Goal: Transaction & Acquisition: Purchase product/service

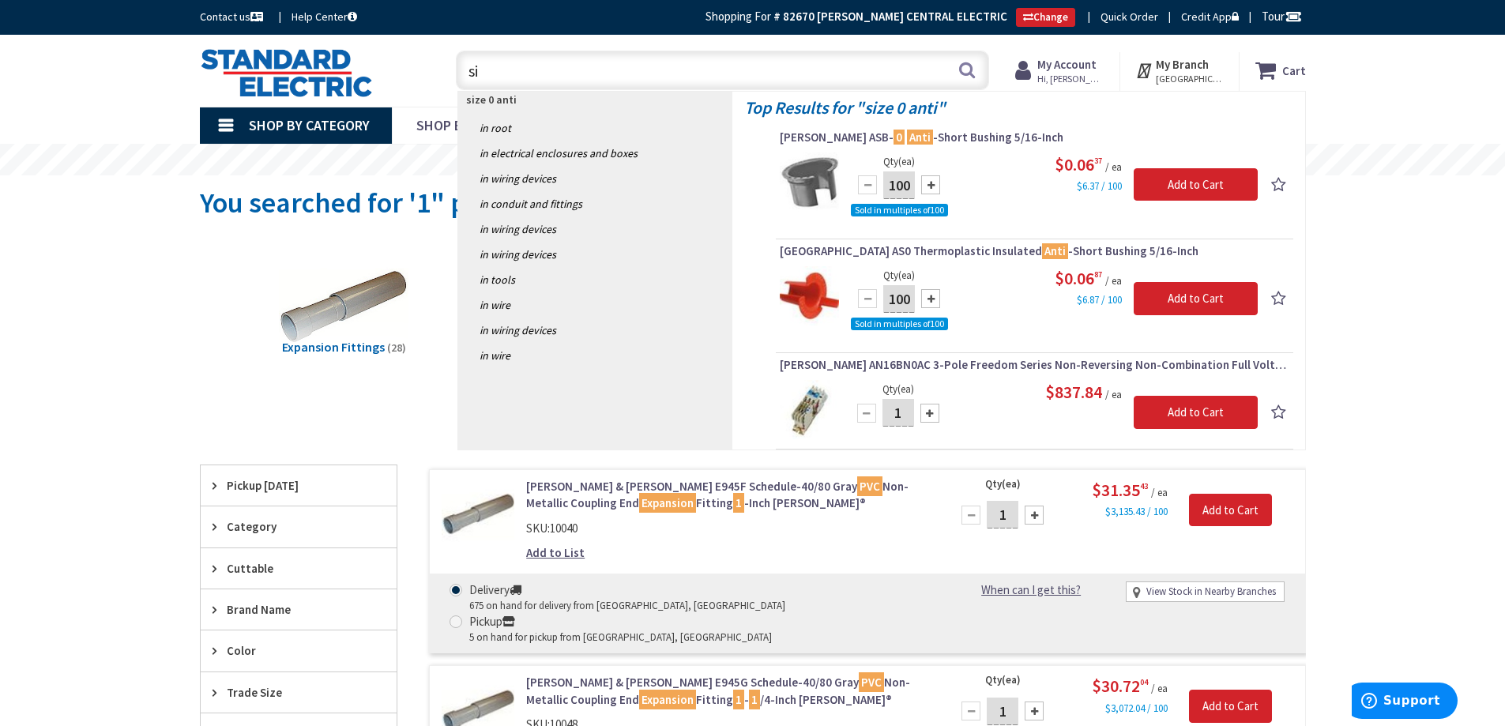
type input "s"
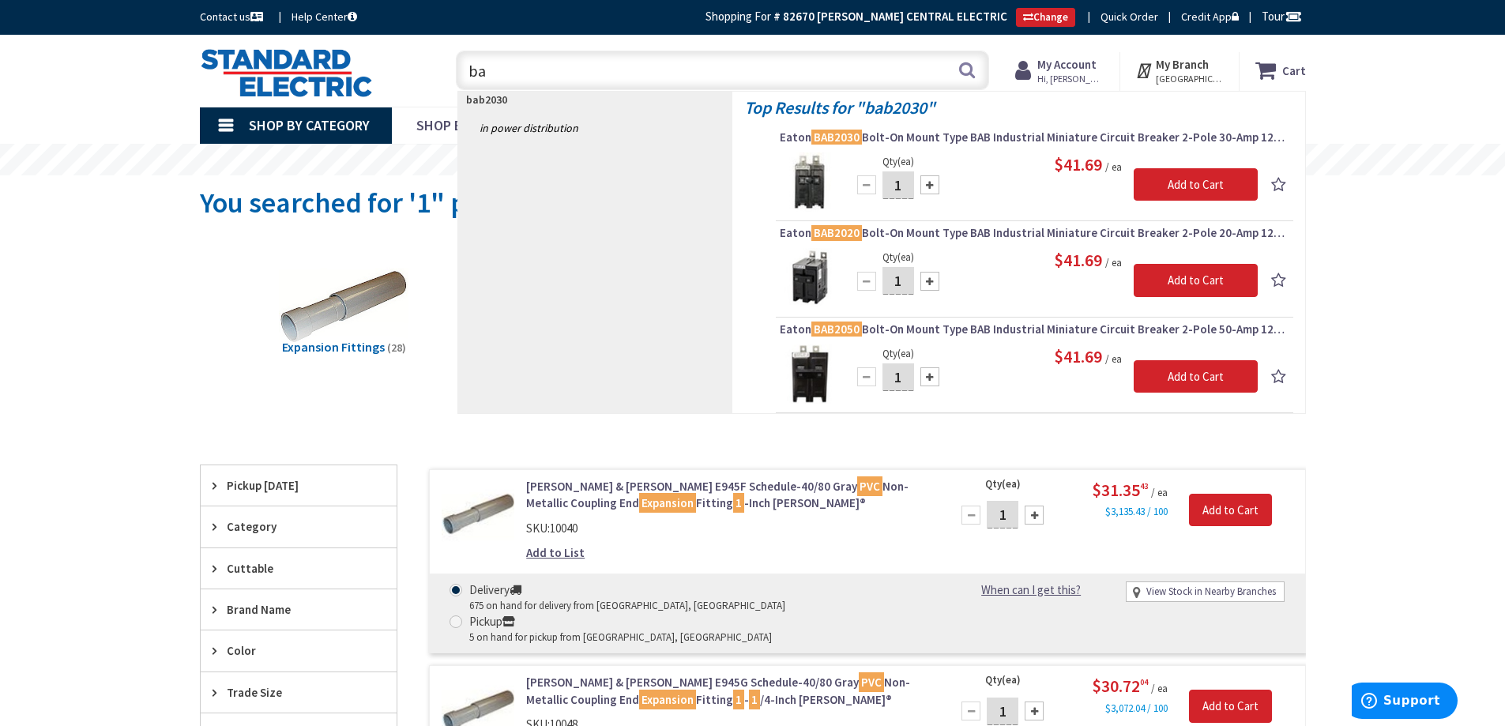
type input "b"
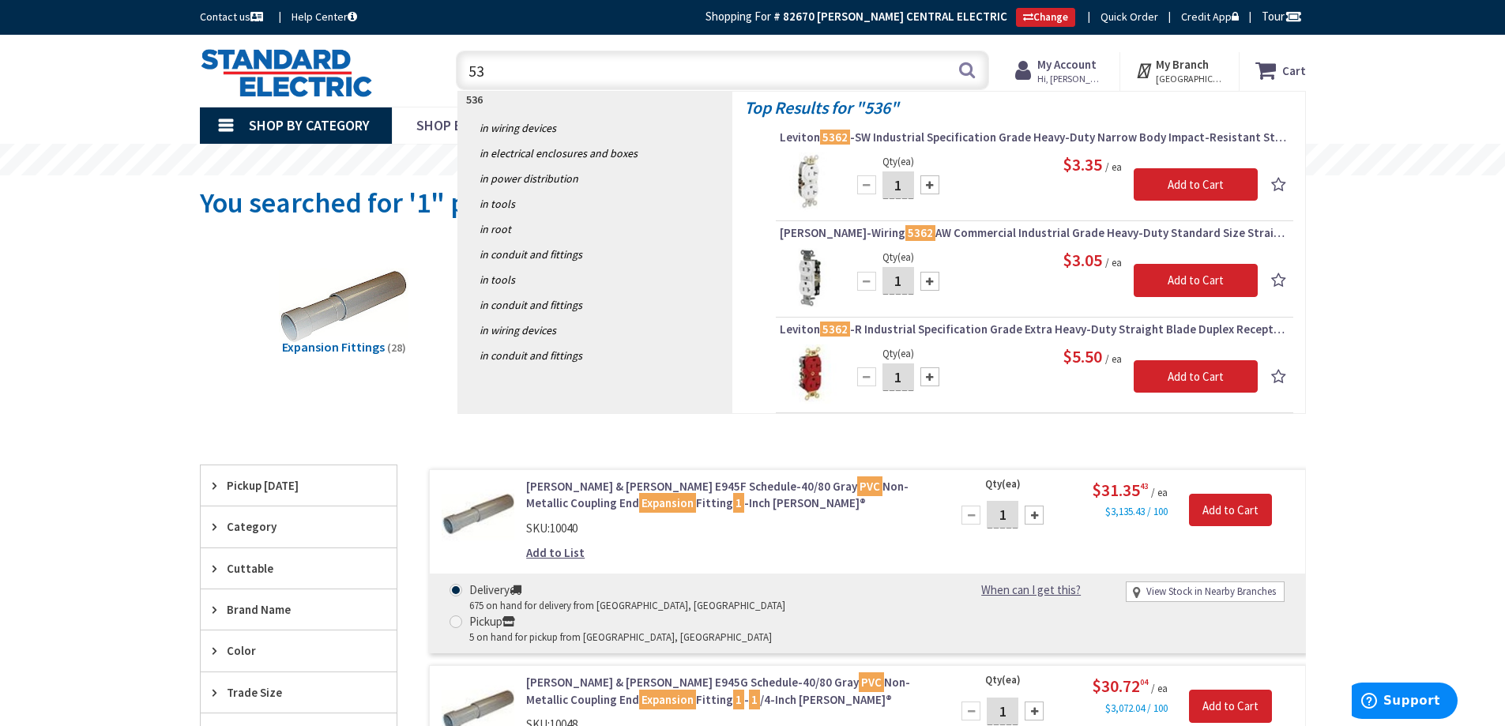
type input "5"
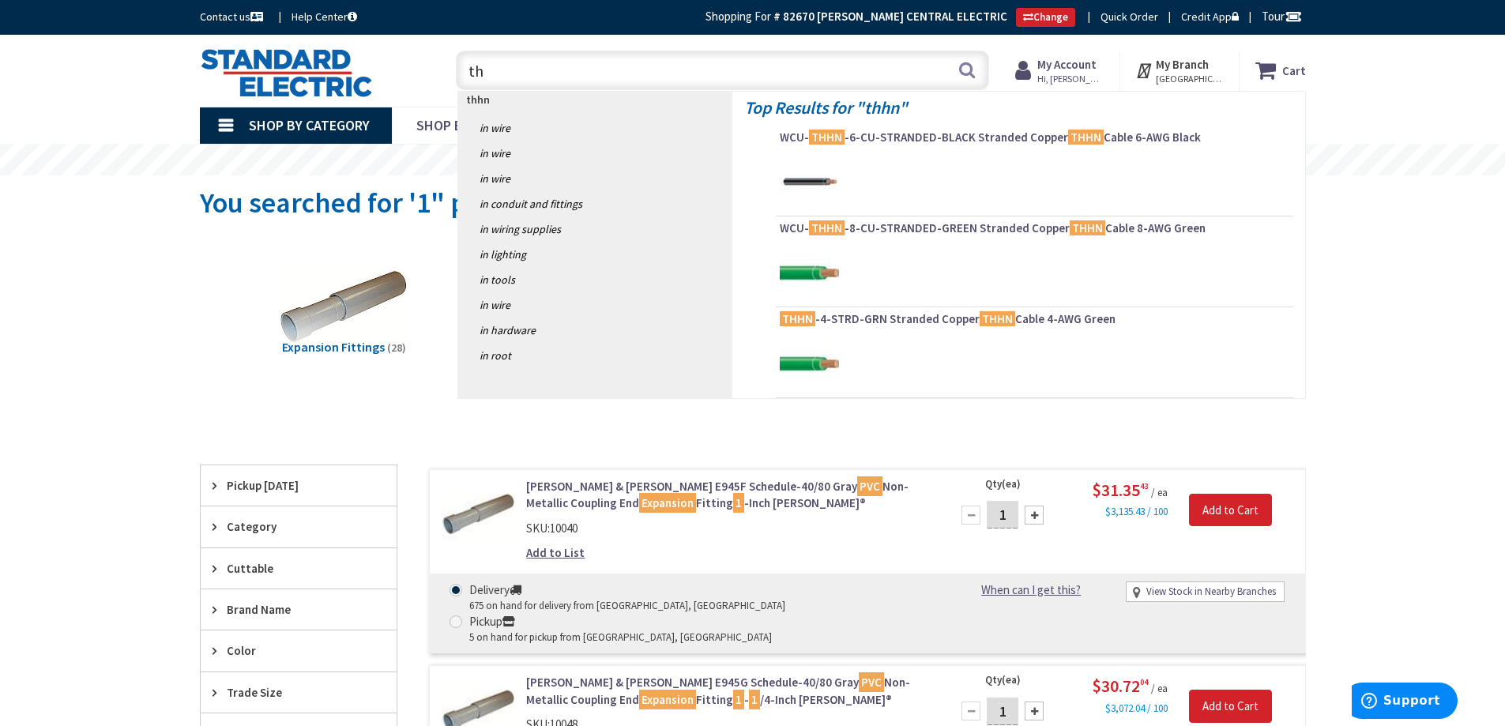
type input "t"
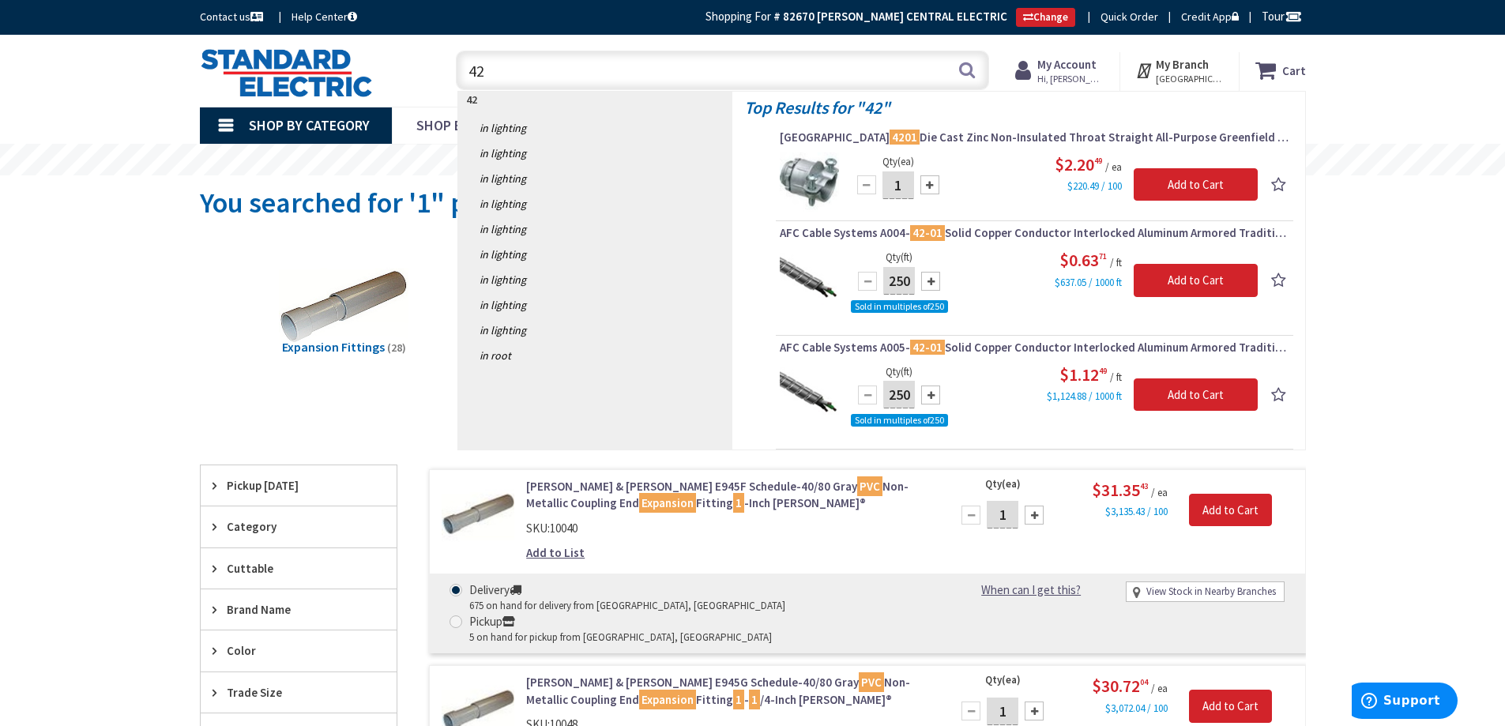
type input "4"
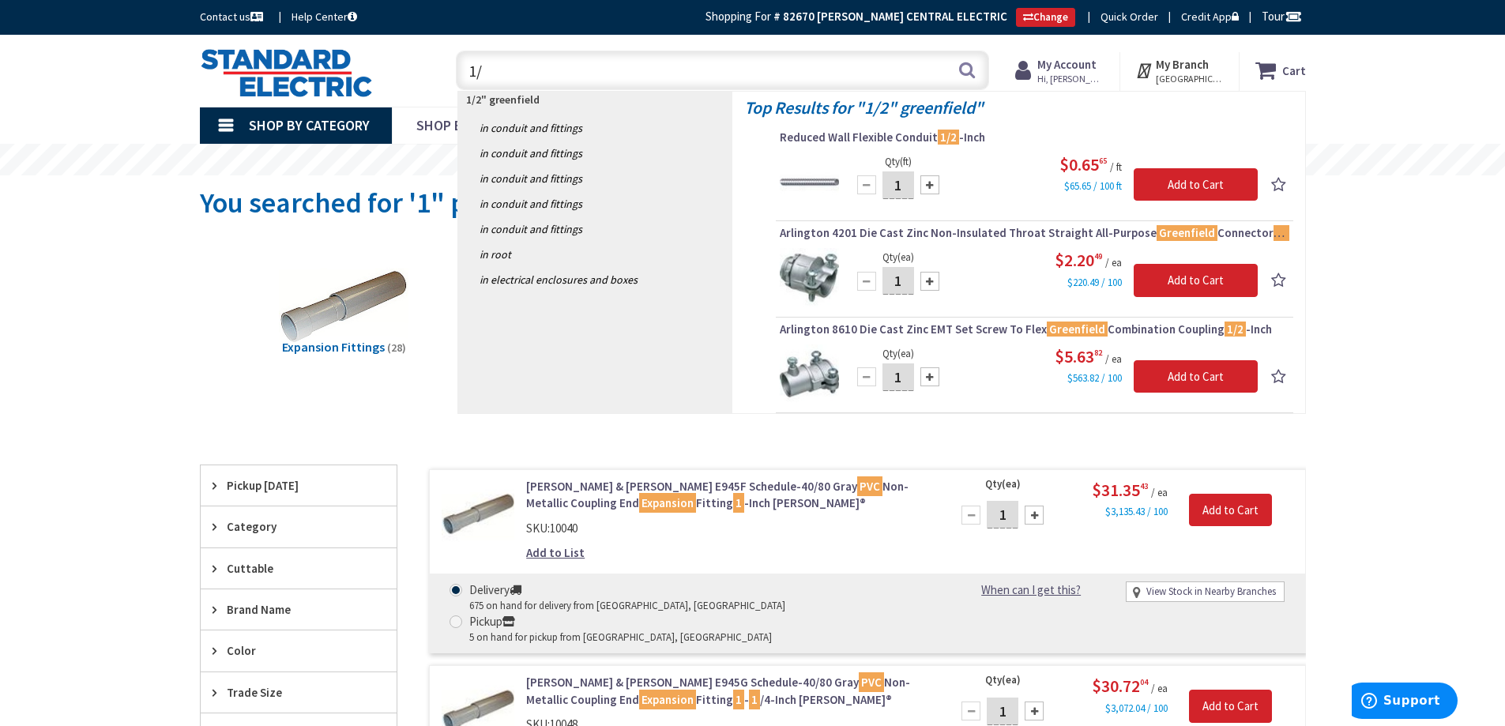
type input "1"
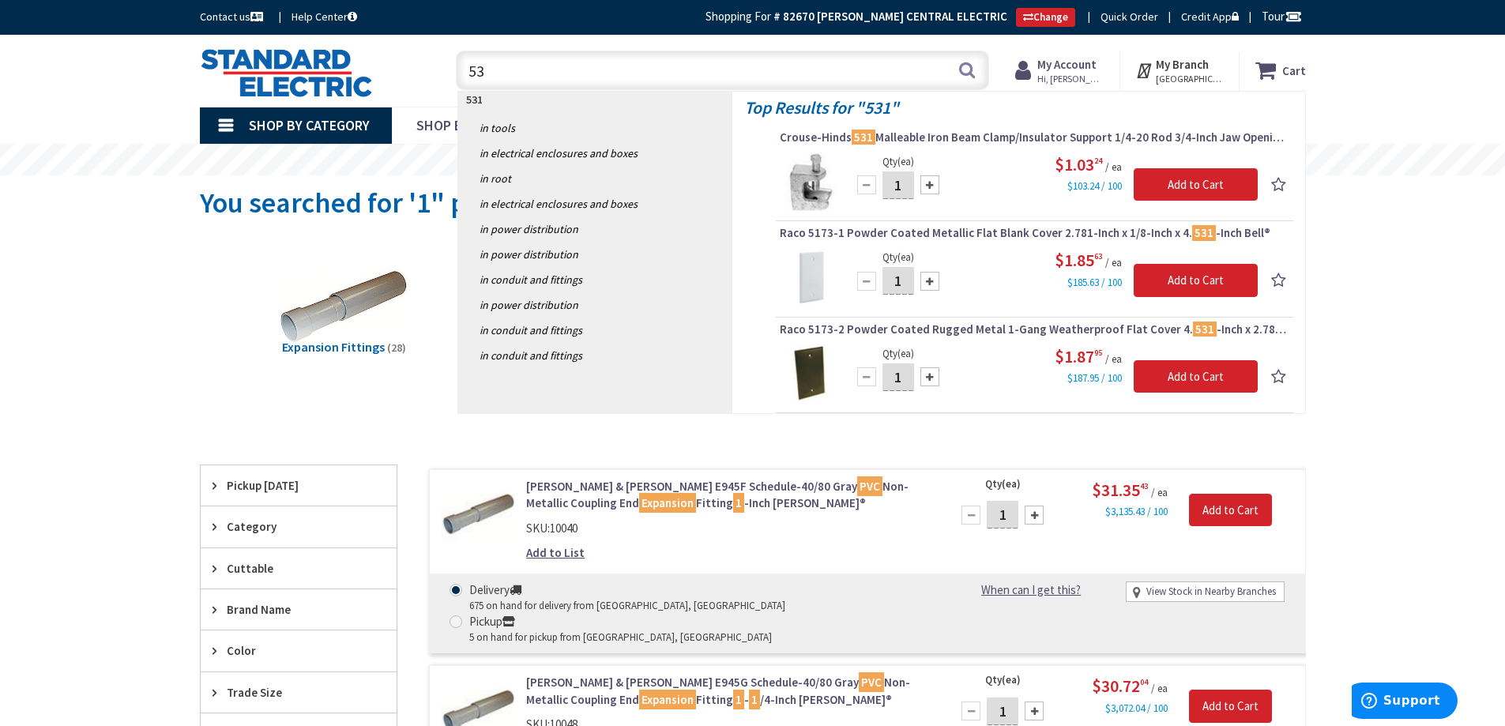
type input "5"
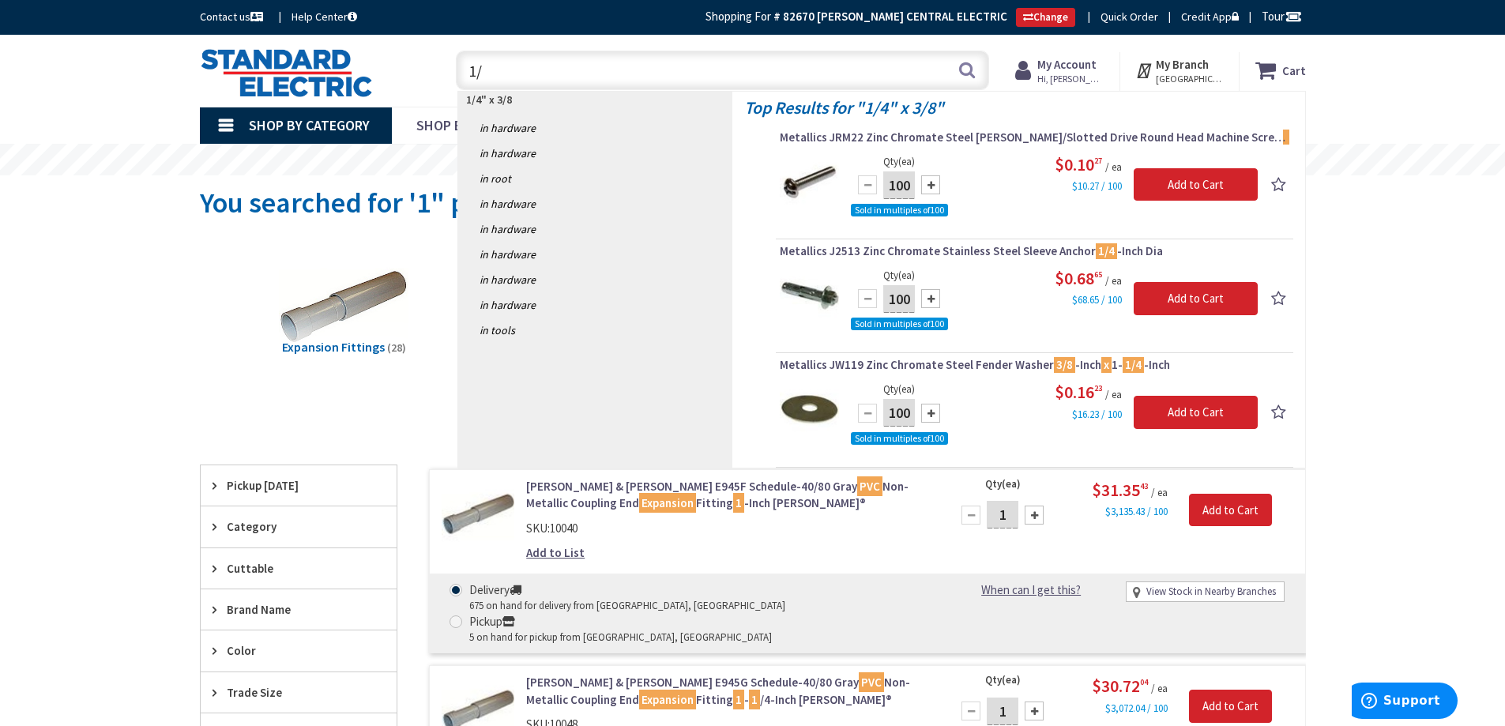
type input "1"
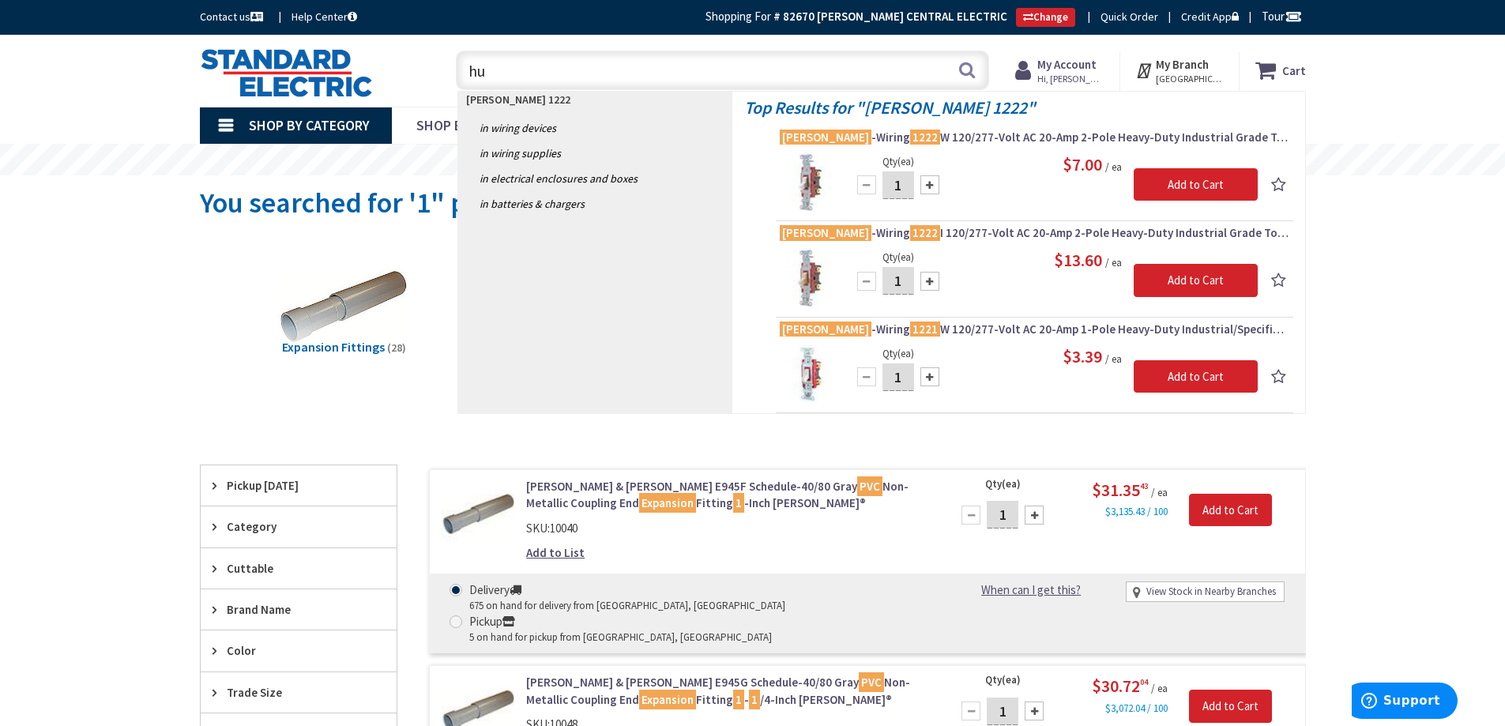
type input "h"
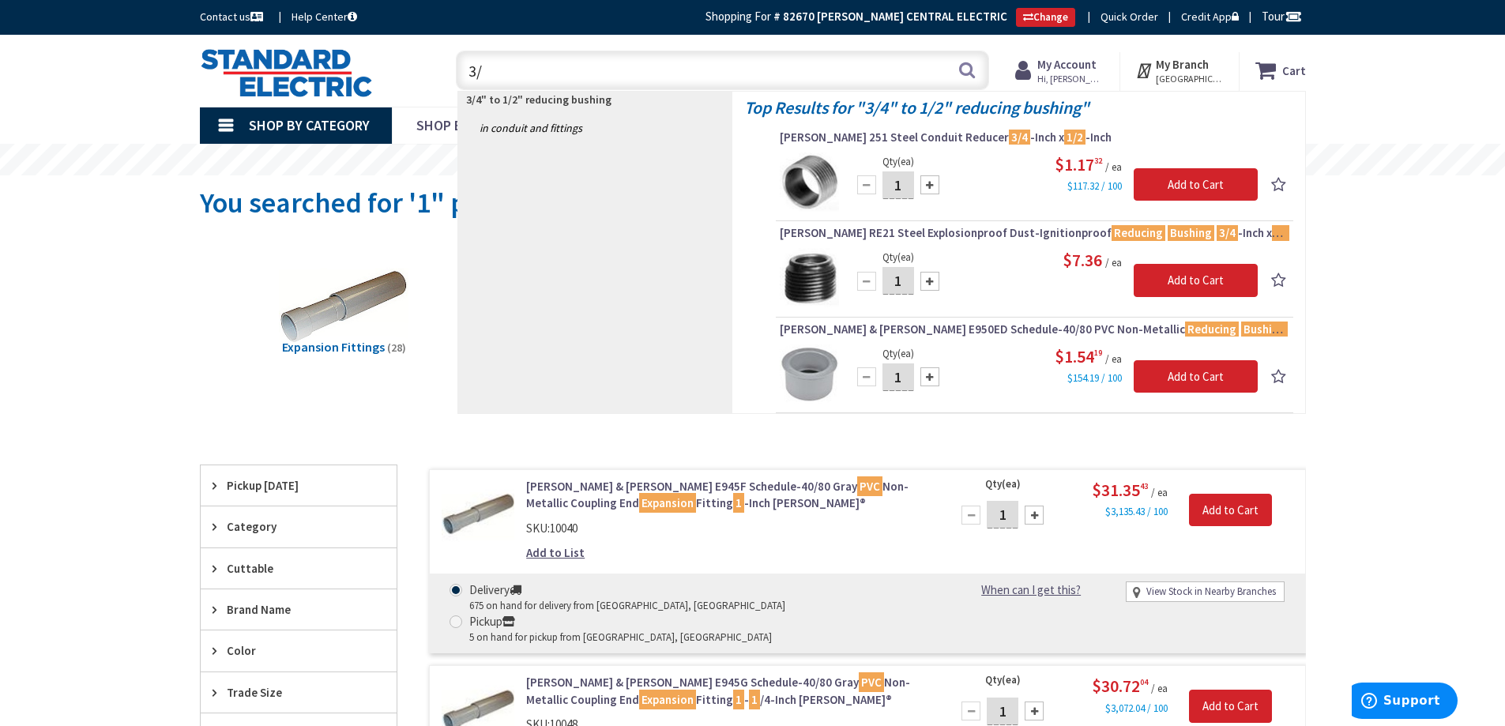
type input "3"
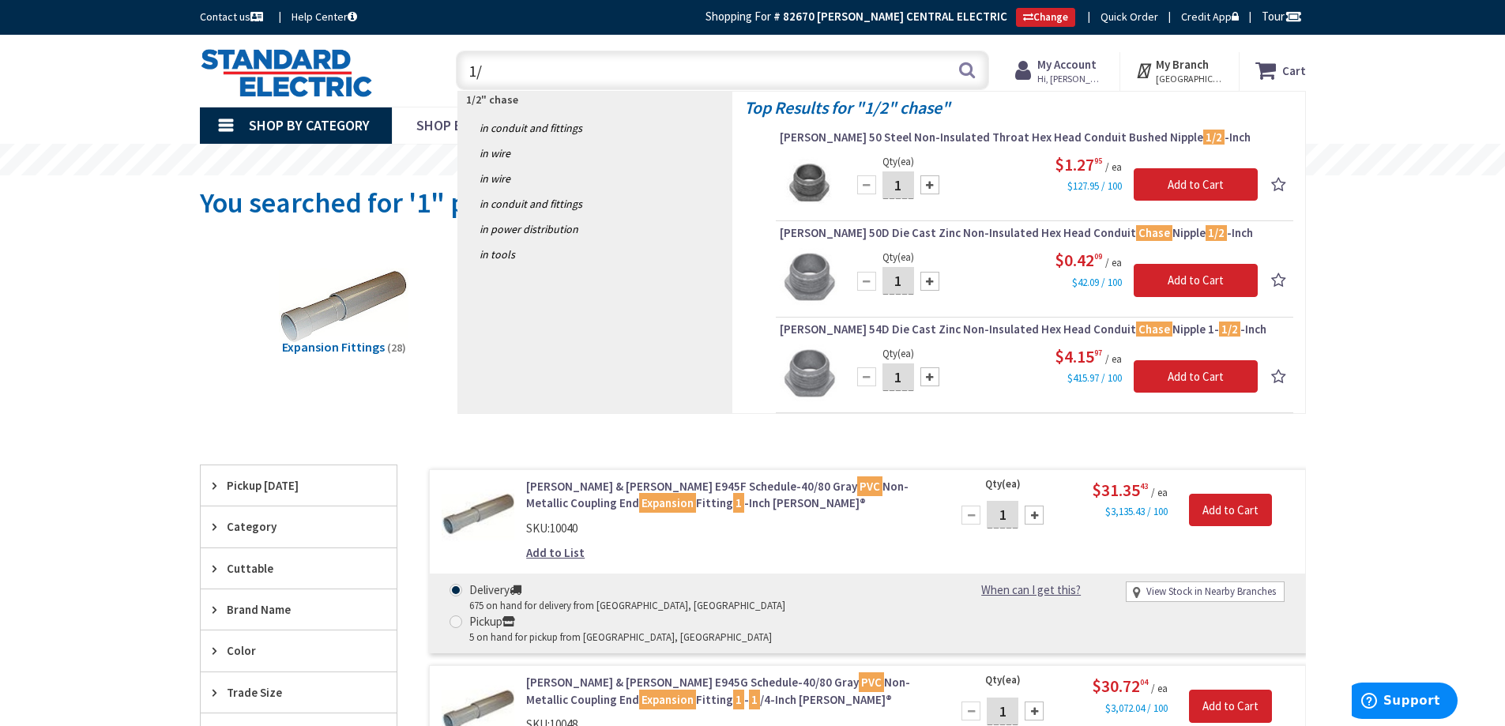
type input "1"
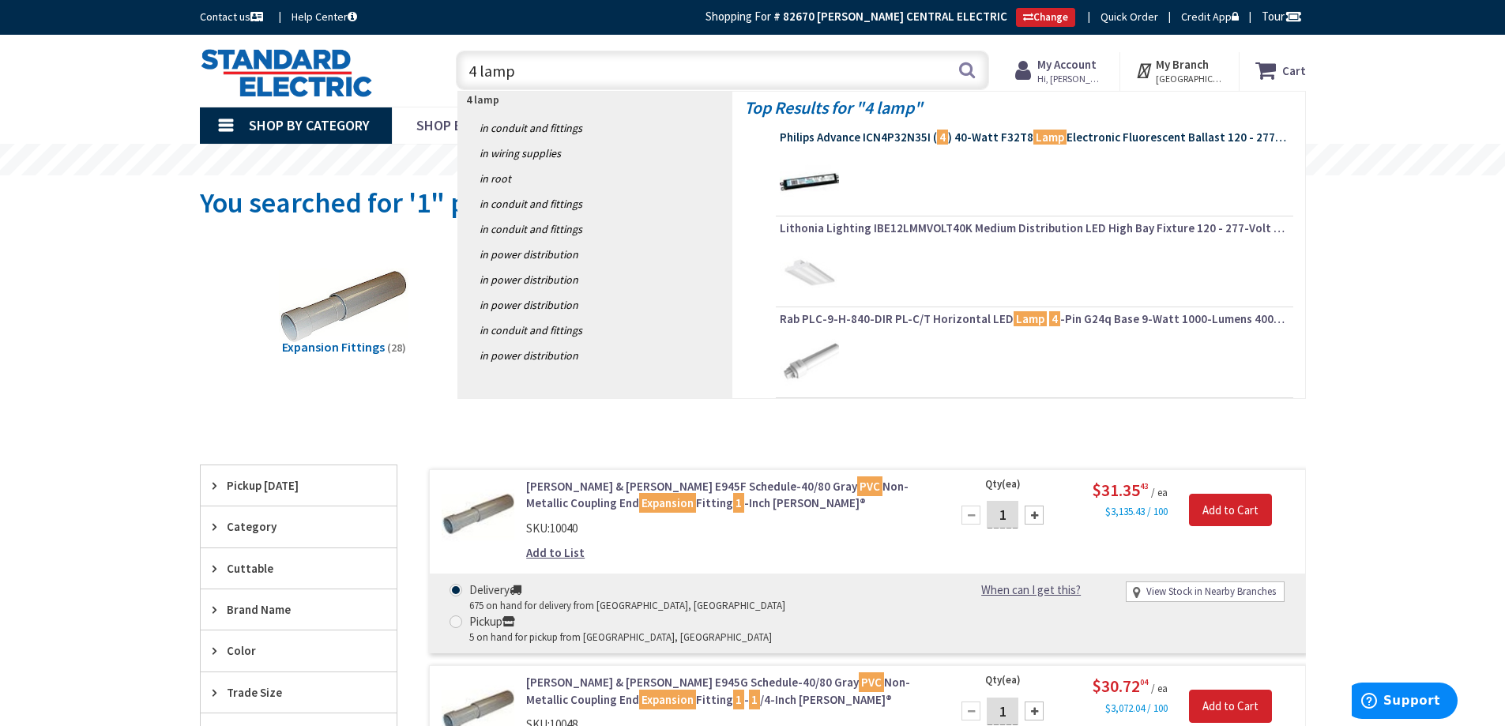
type input "4 lamp"
click at [915, 137] on span "Philips Advance ICN4P32N35I ( 4 ) 40-Watt F32T8 Lamp Electronic Fluorescent Bal…" at bounding box center [1034, 138] width 509 height 16
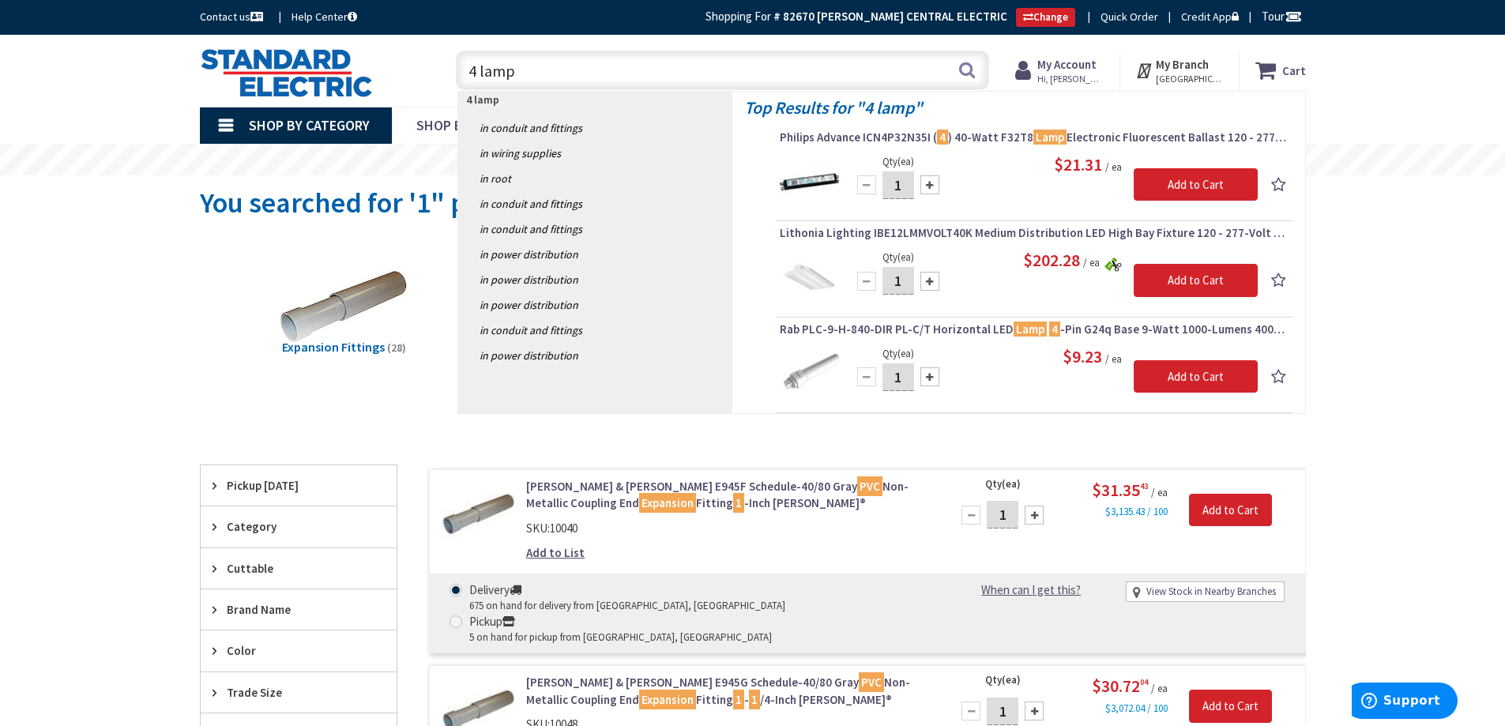
click at [893, 145] on span "Philips Advance ICN4P32N35I ( 4 ) 40-Watt F32T8 Lamp Electronic Fluorescent Bal…" at bounding box center [1034, 138] width 509 height 16
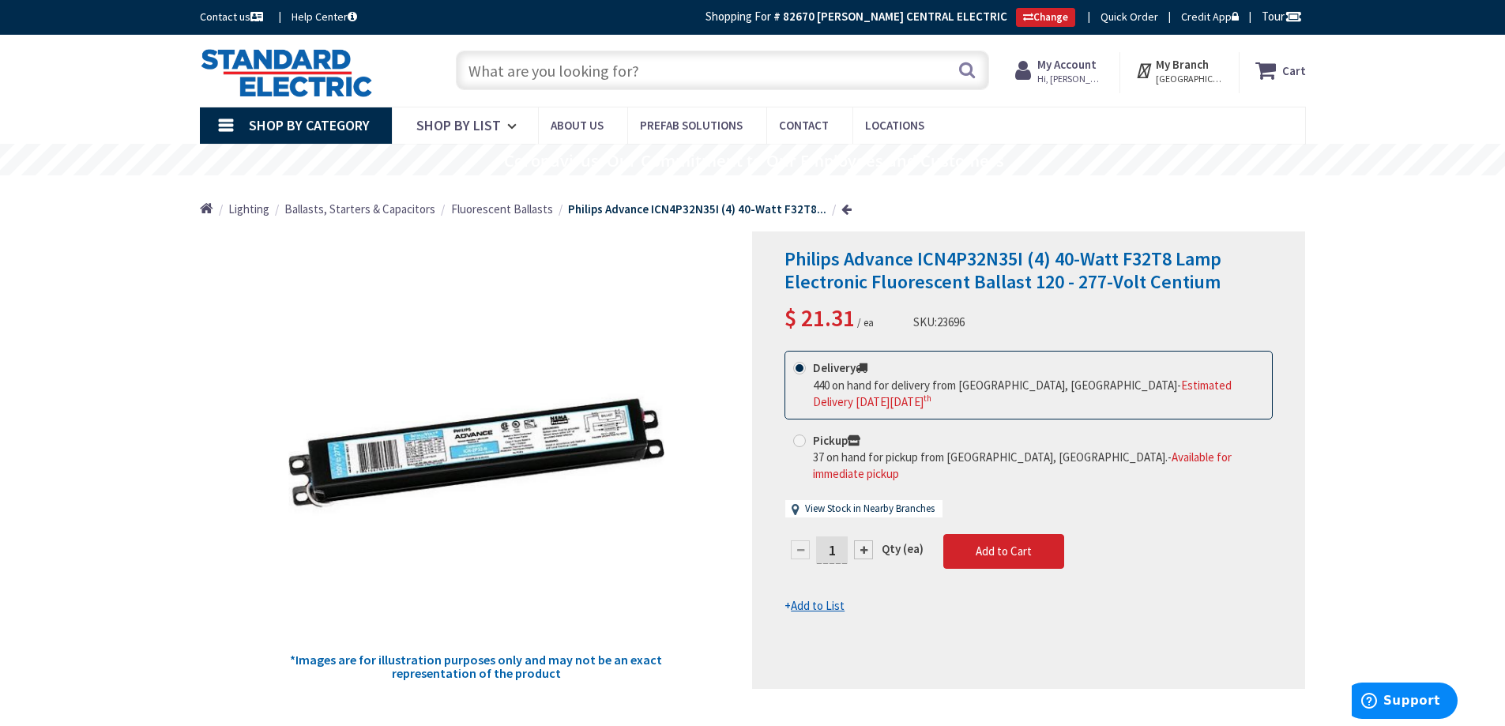
click at [1087, 60] on strong "My Account" at bounding box center [1066, 64] width 59 height 15
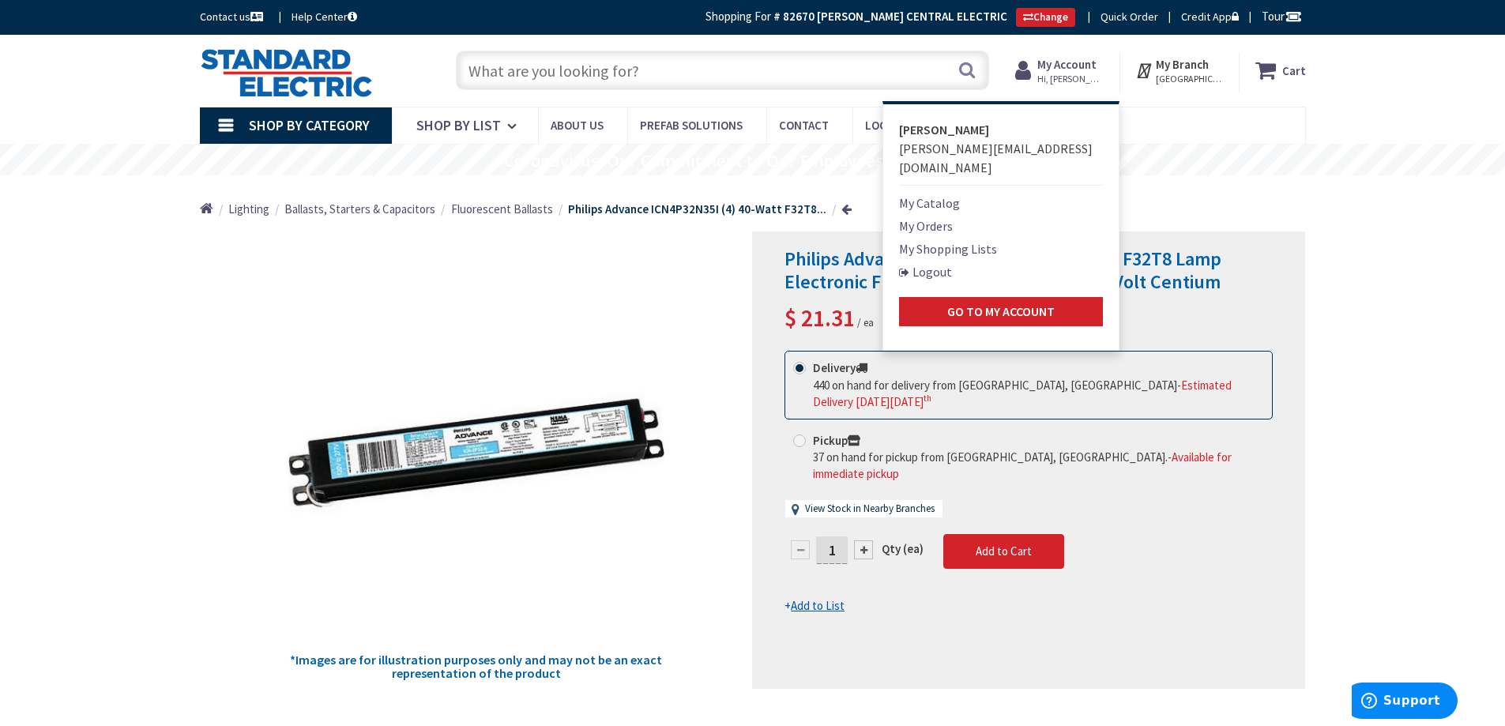
click at [958, 239] on link "My Shopping Lists" at bounding box center [948, 248] width 98 height 19
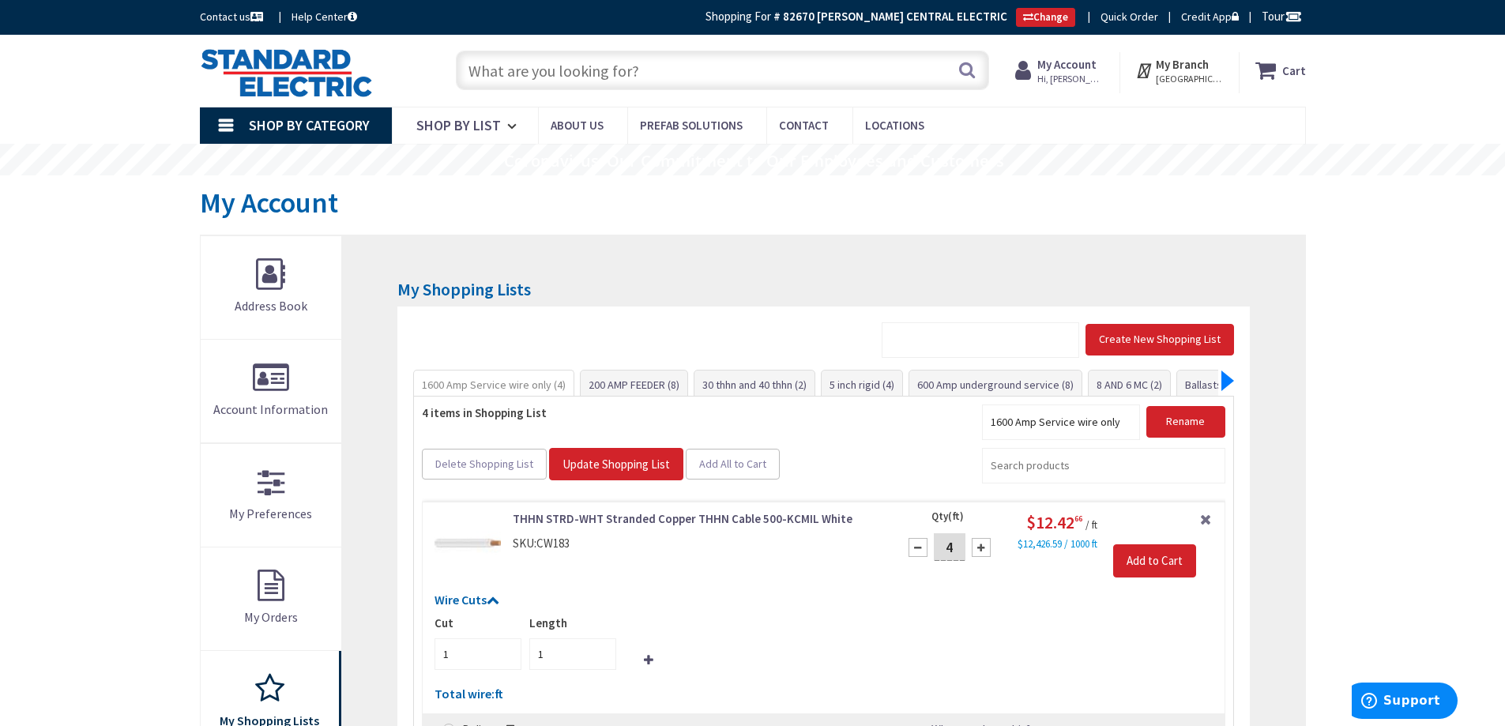
click at [1226, 379] on div at bounding box center [1227, 380] width 13 height 21
click at [1050, 384] on link "Ballasts (3)" at bounding box center [1053, 384] width 67 height 28
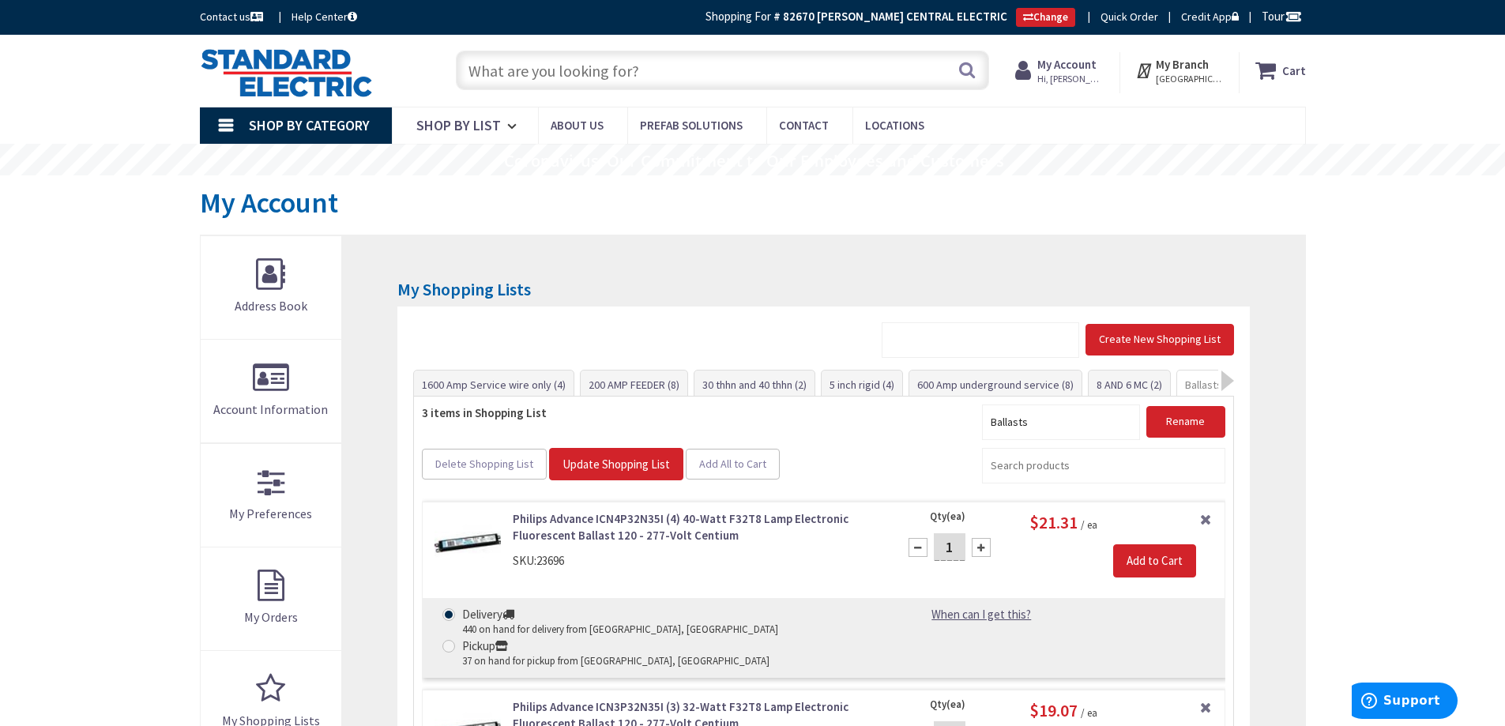
drag, startPoint x: 504, startPoint y: 54, endPoint x: 496, endPoint y: 66, distance: 14.2
click at [497, 66] on input "text" at bounding box center [722, 70] width 533 height 39
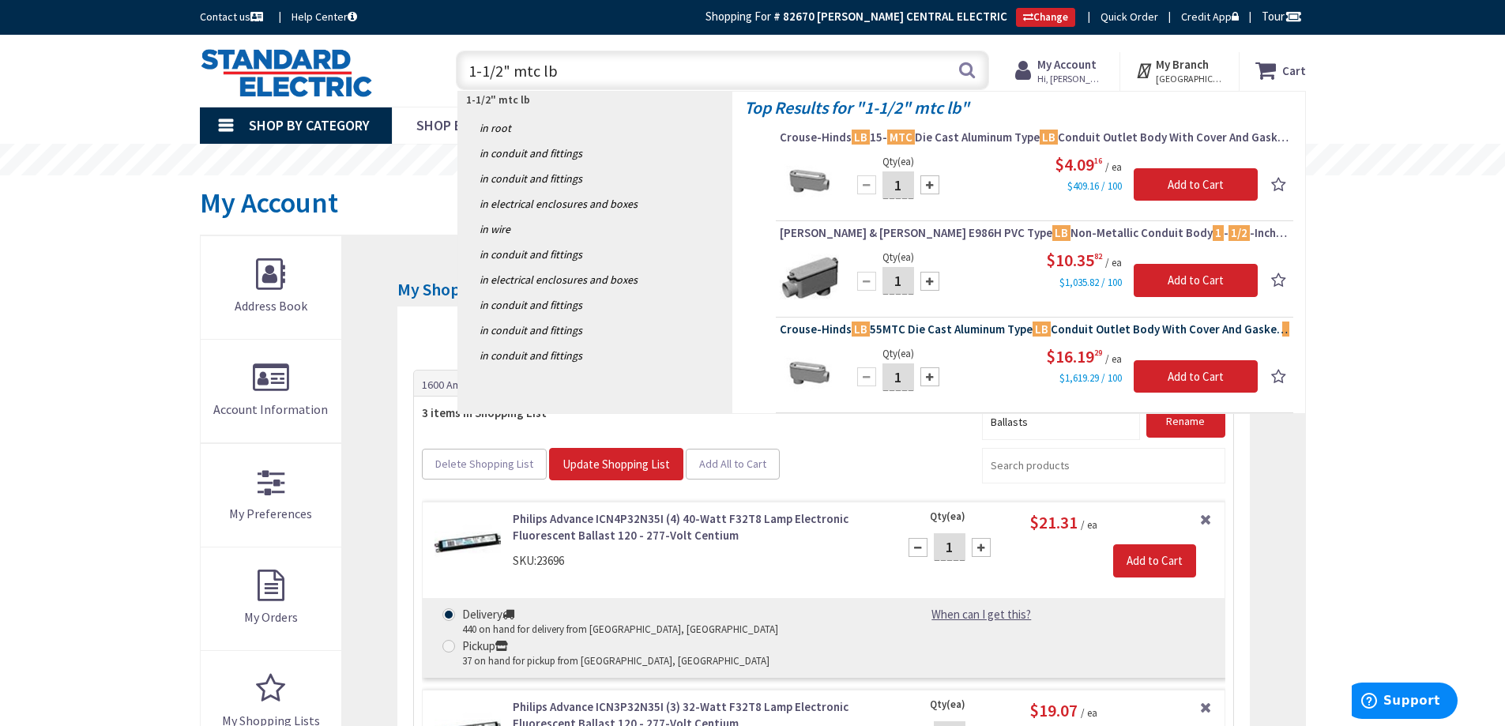
type input "1-1/2" mtc lb"
click at [916, 333] on span "Crouse-Hinds LB 55MTC Die Cast Aluminum Type LB Conduit Outlet Body With Cover …" at bounding box center [1034, 329] width 509 height 16
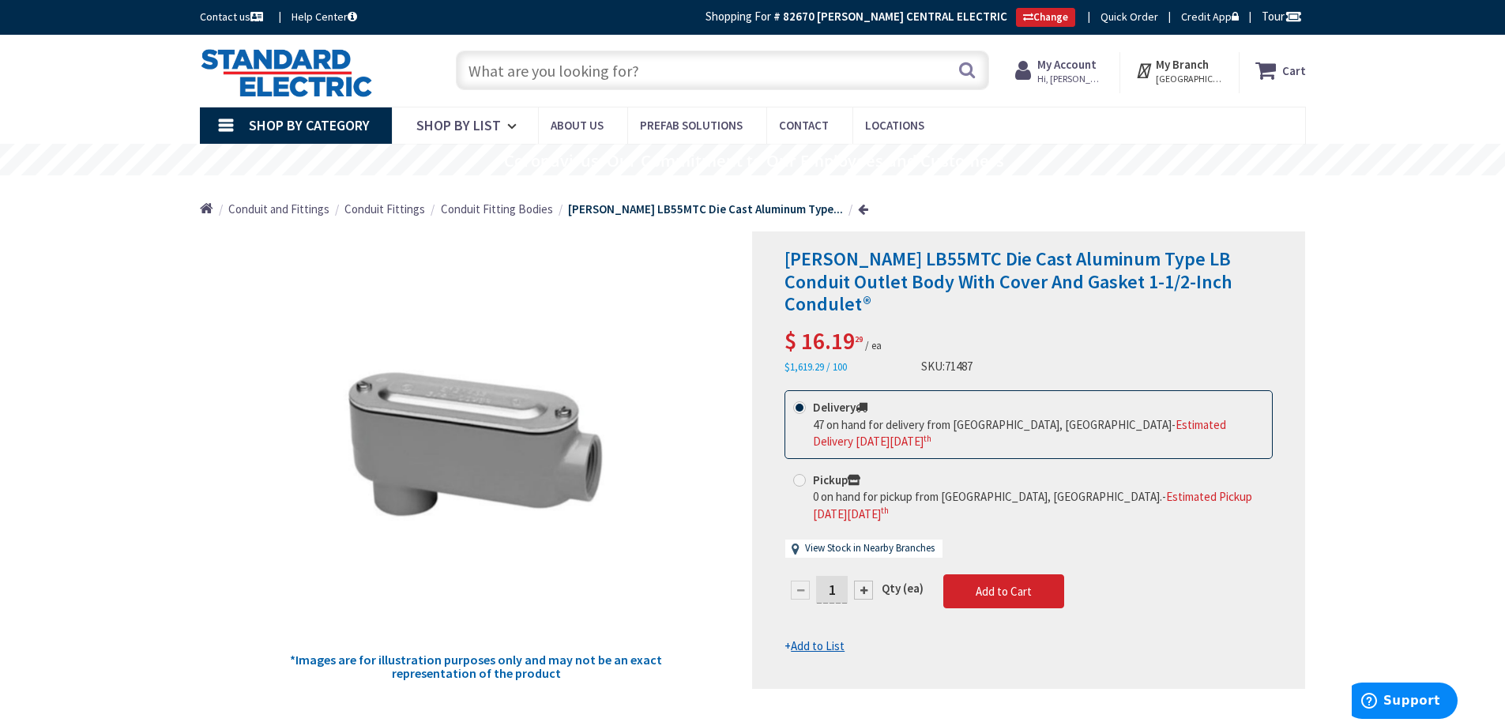
click at [499, 74] on input "text" at bounding box center [722, 70] width 533 height 39
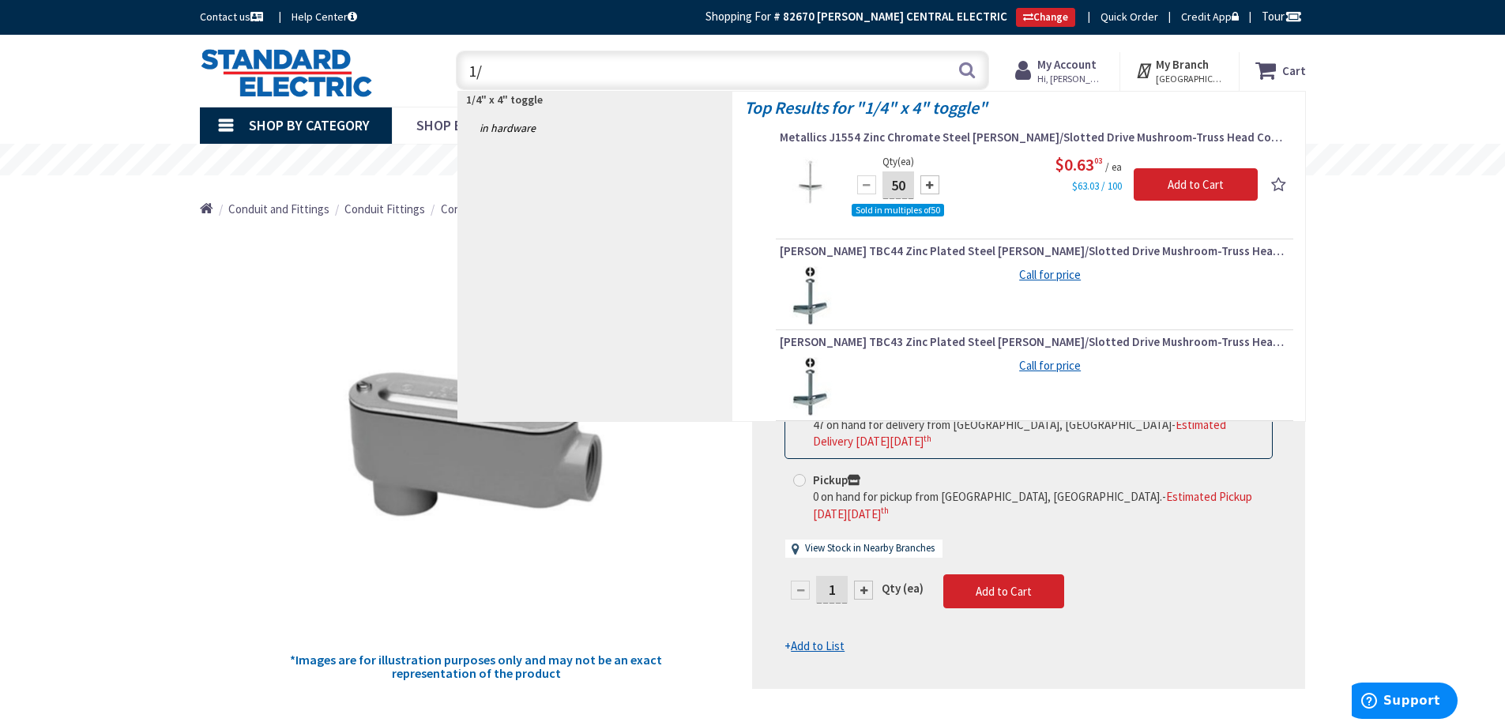
type input "1"
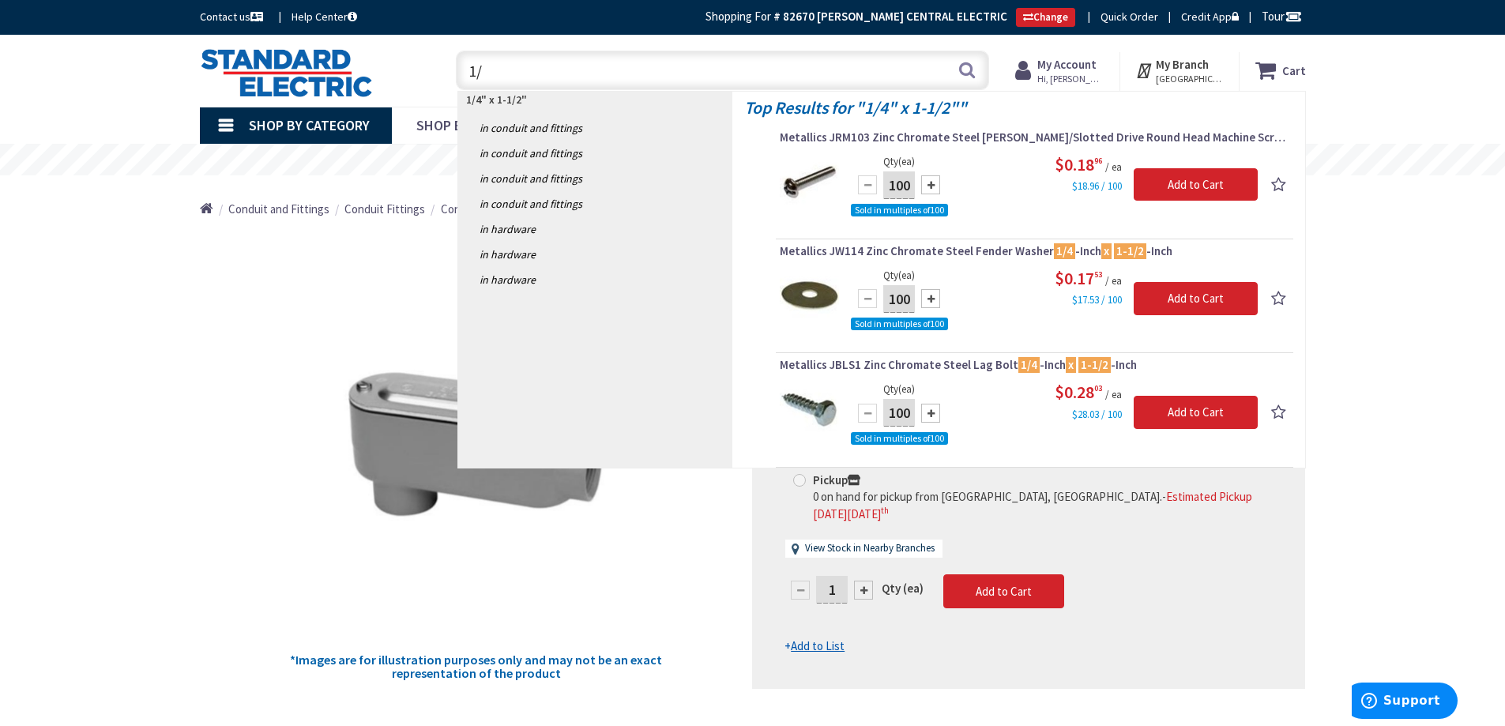
type input "1"
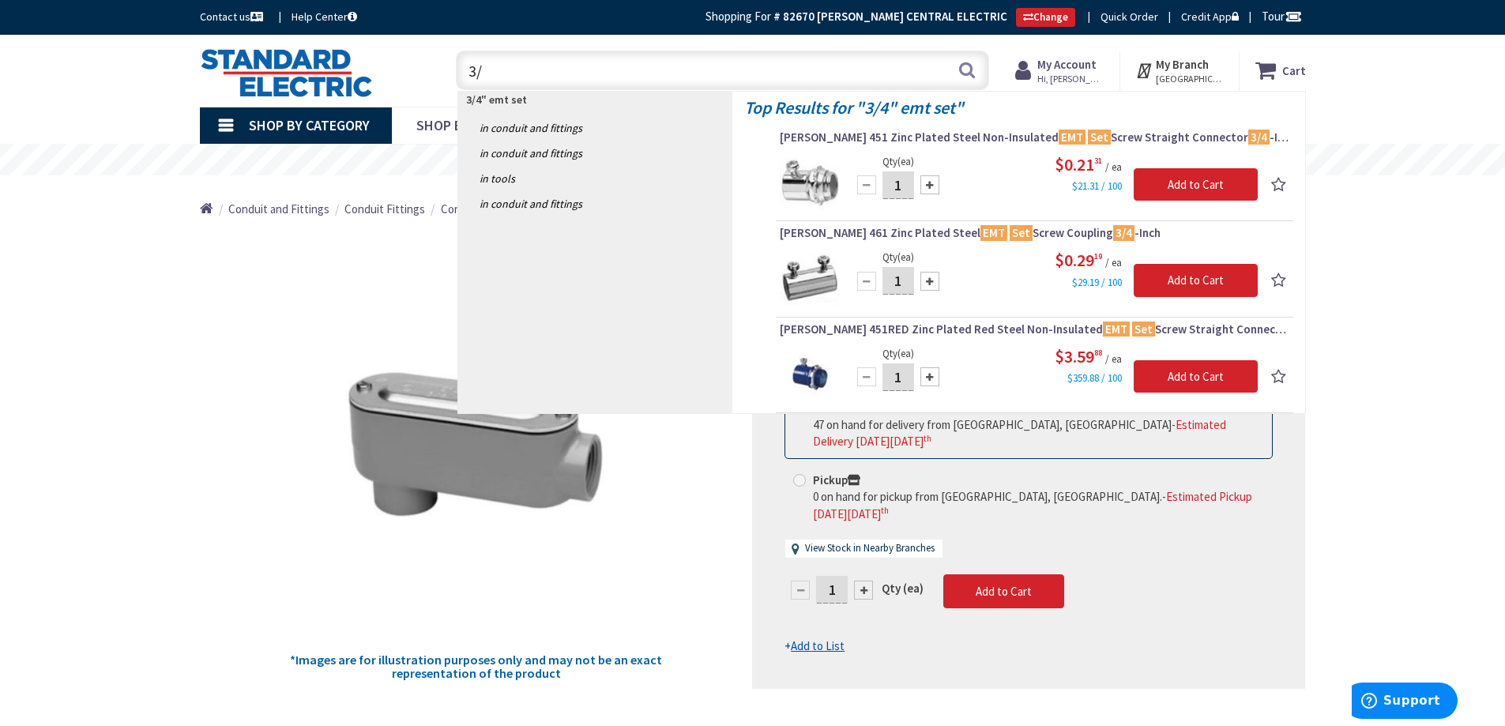
type input "3"
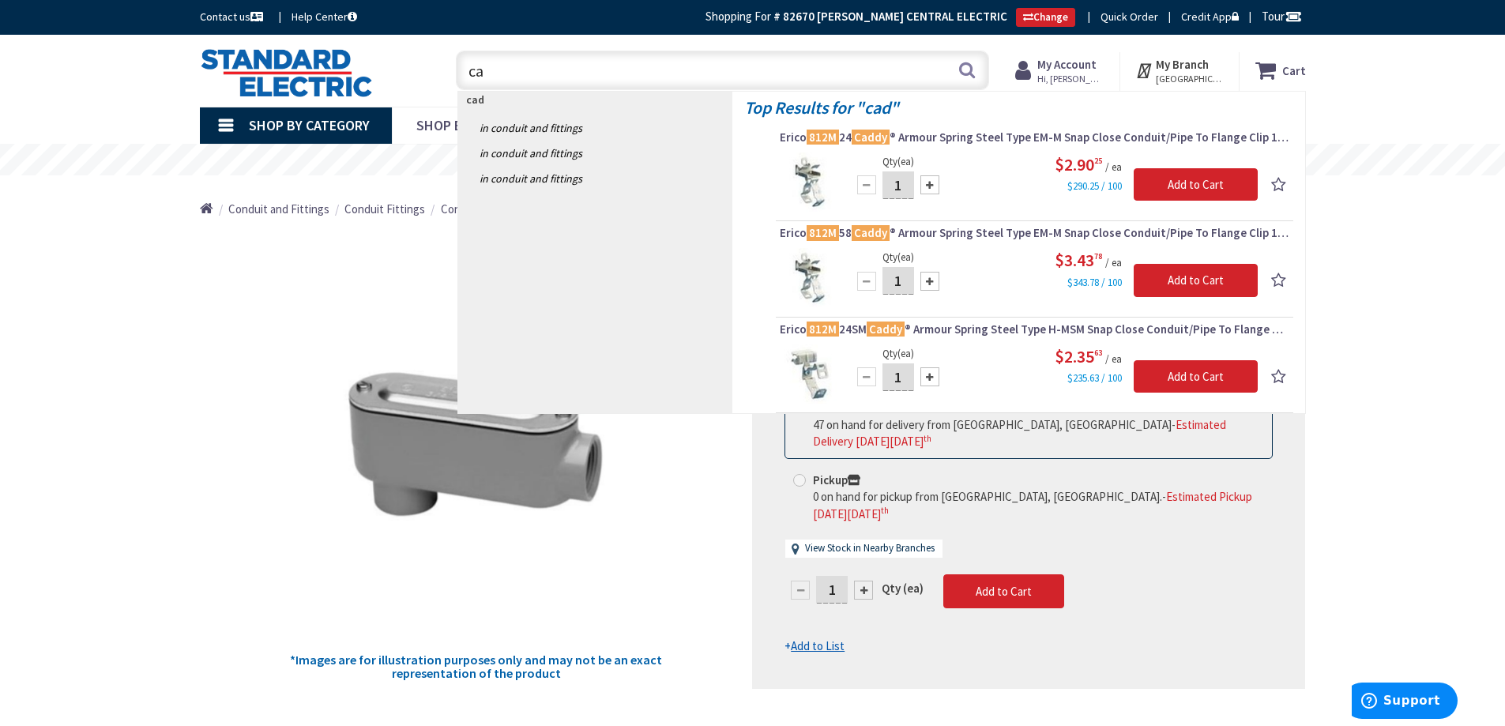
type input "c"
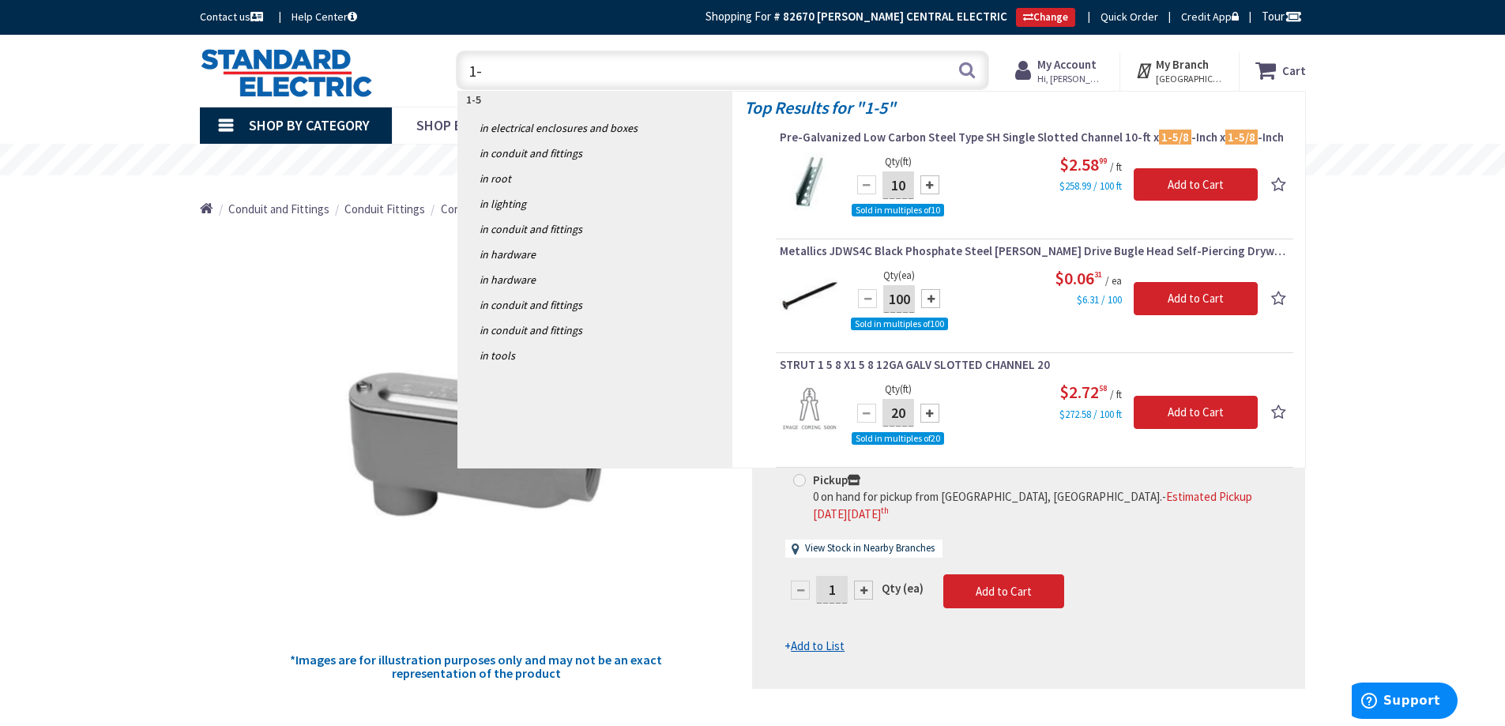
type input "1"
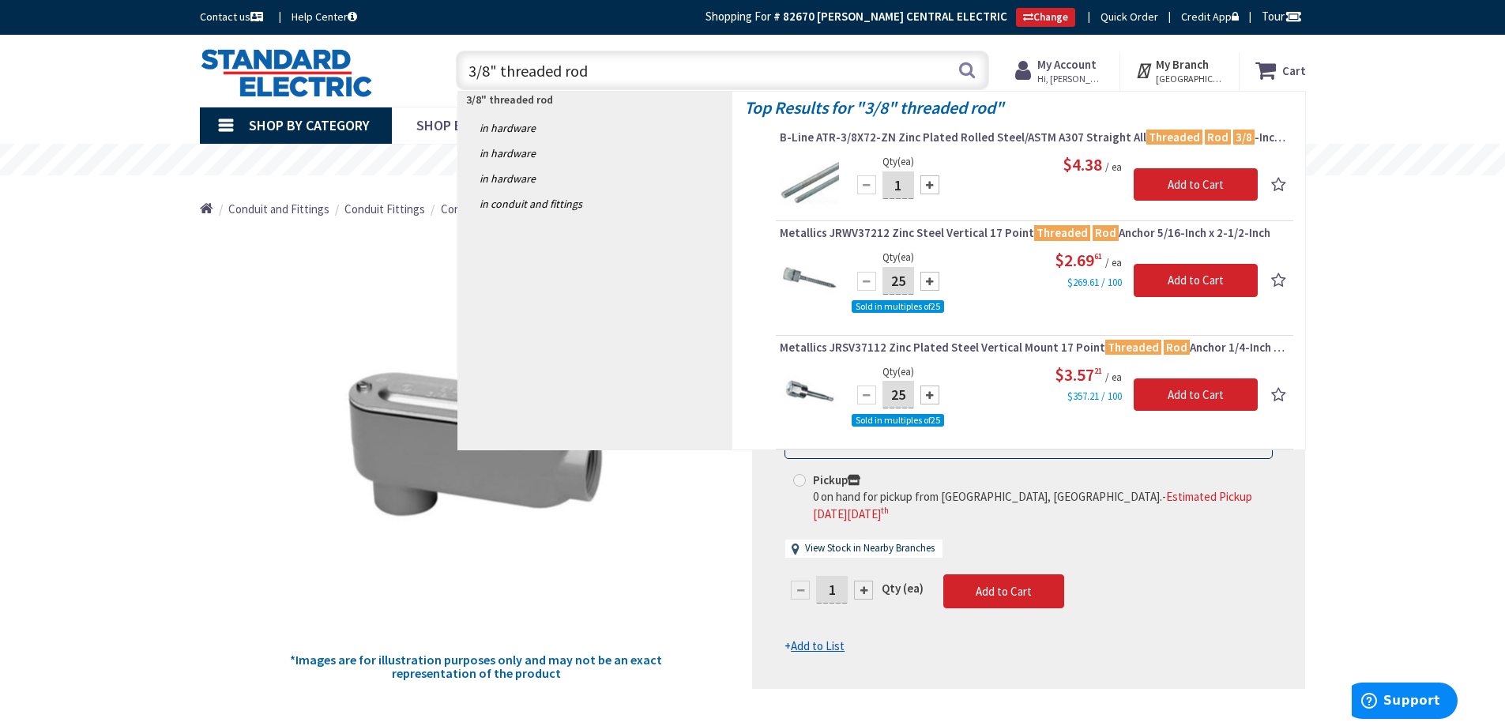
click at [499, 68] on input "3/8" threaded rod" at bounding box center [722, 70] width 533 height 39
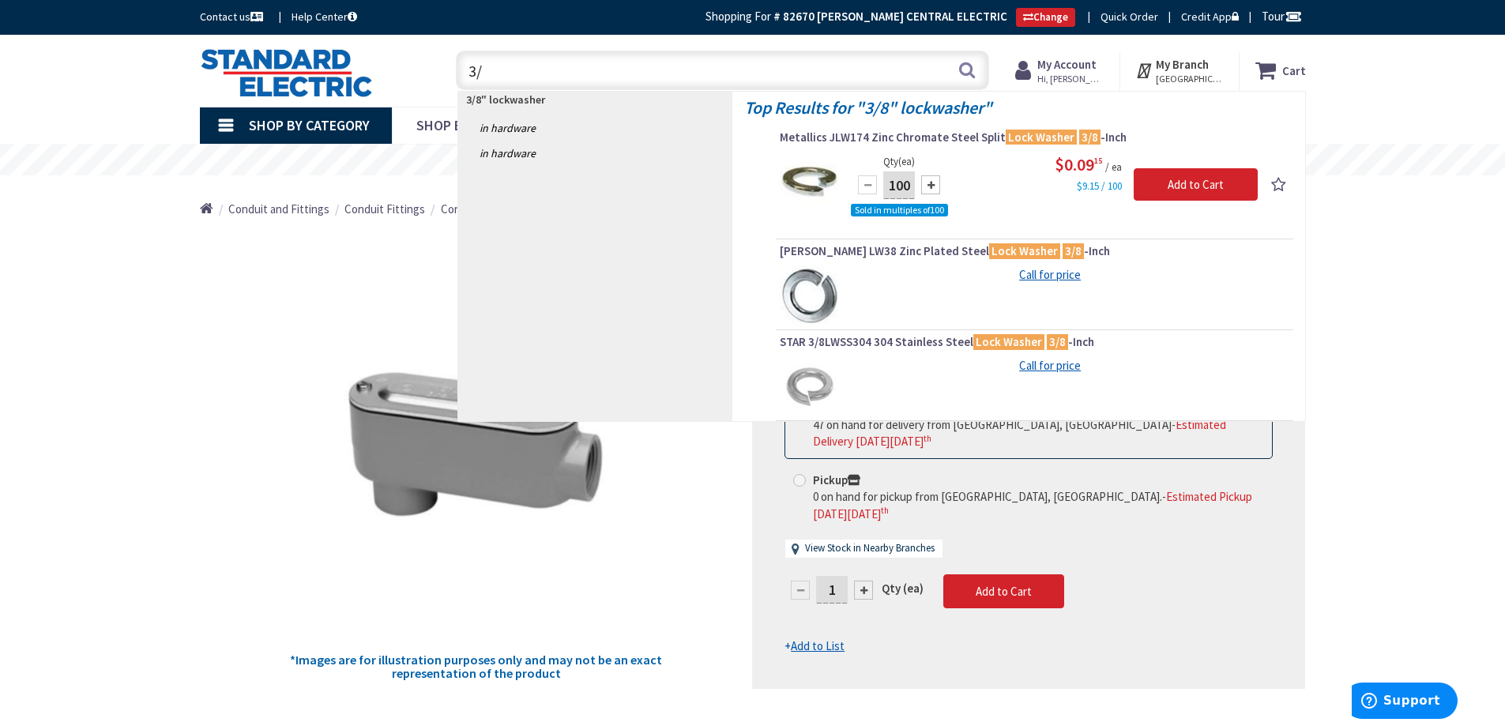
type input "3"
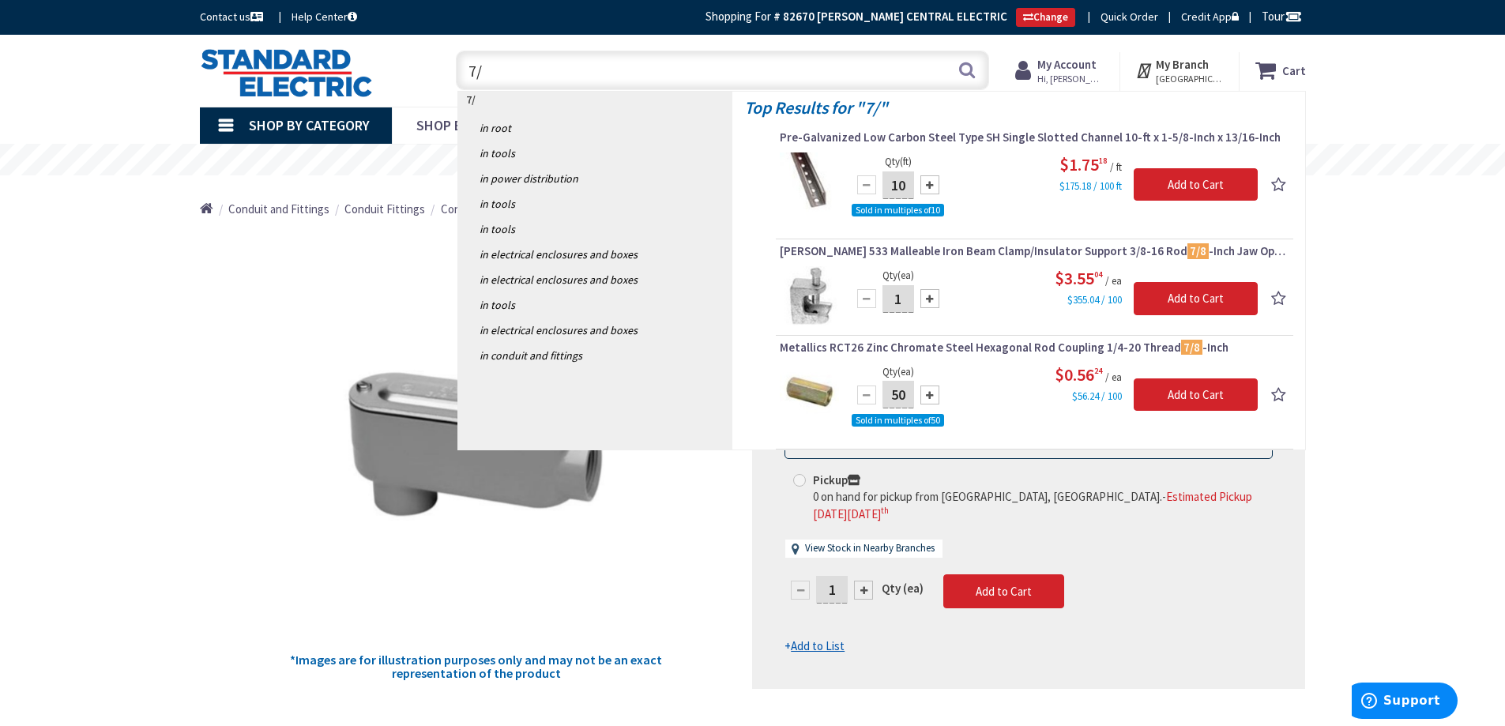
type input "7"
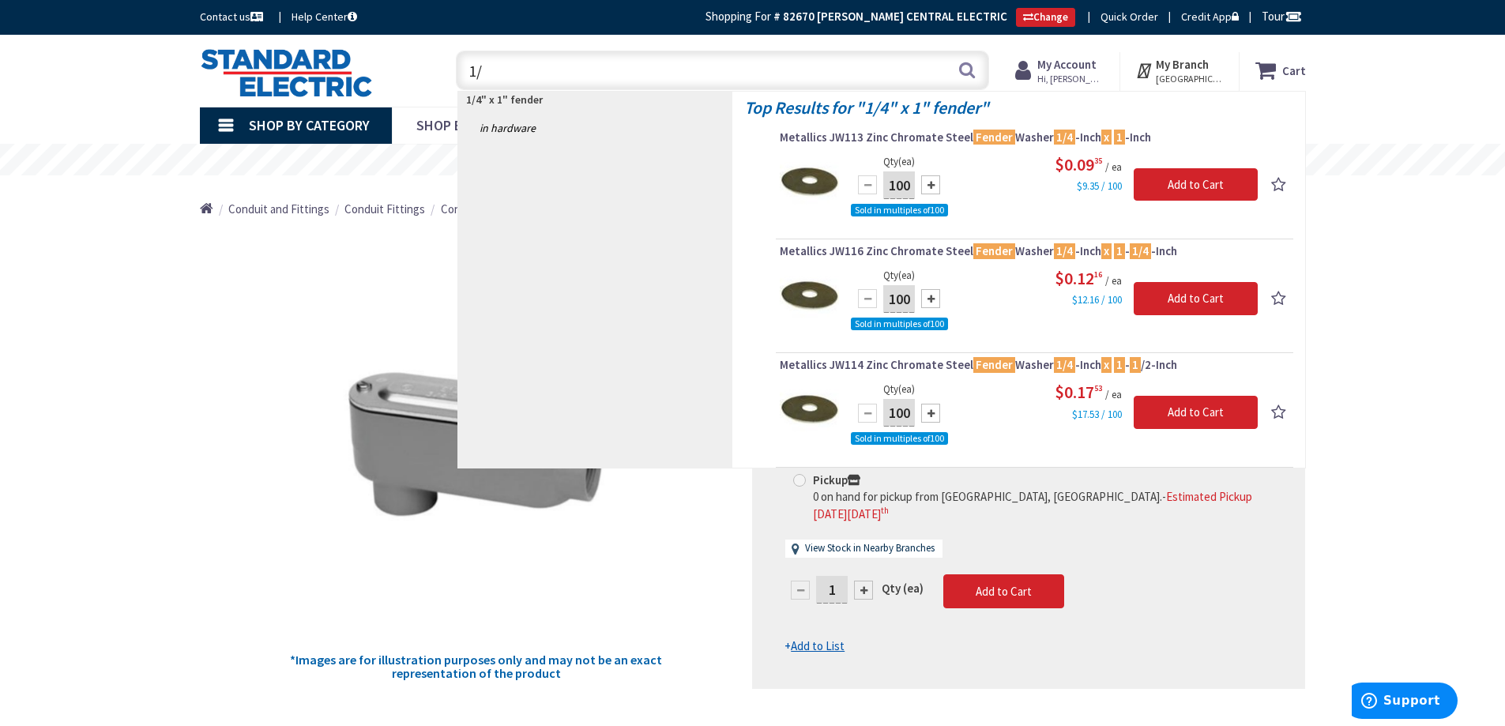
type input "1"
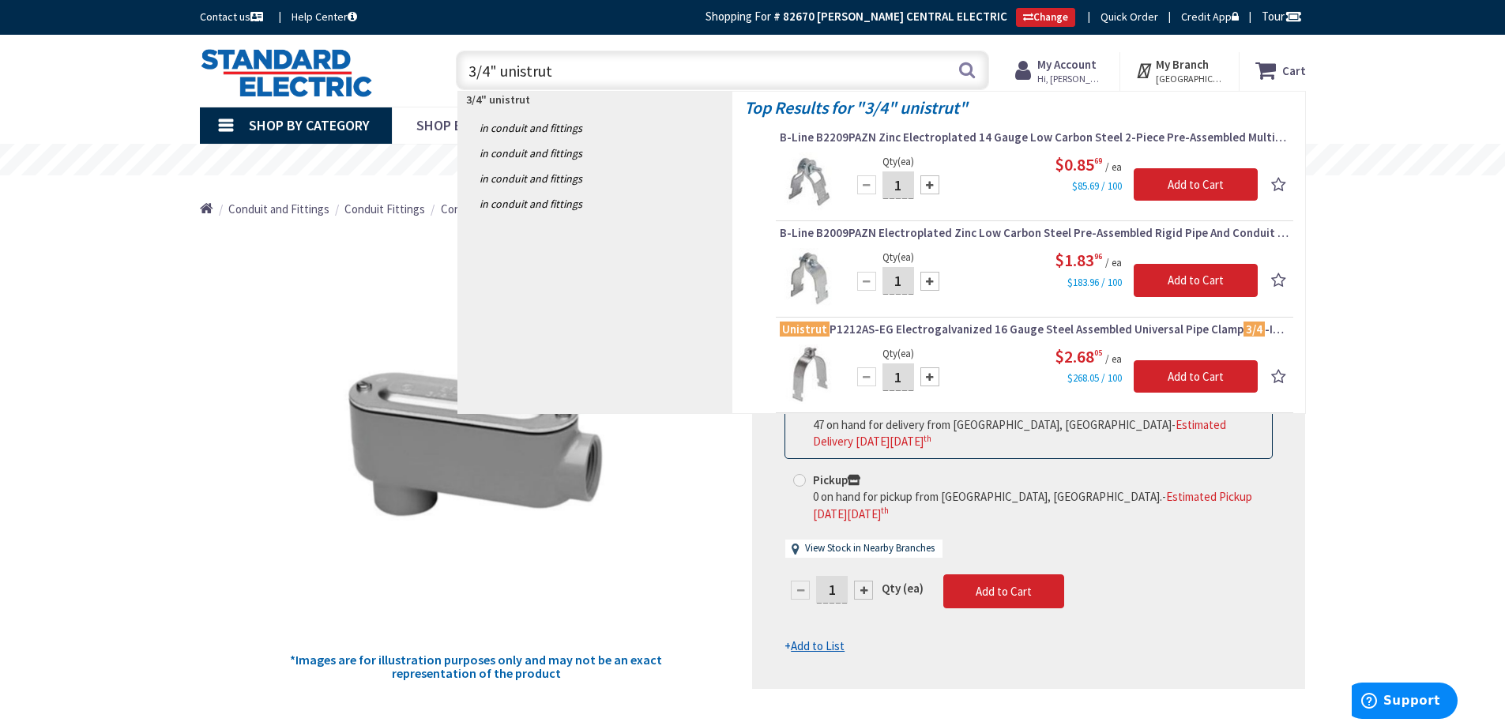
type input "3/4" unistrut"
